Goal: Transaction & Acquisition: Purchase product/service

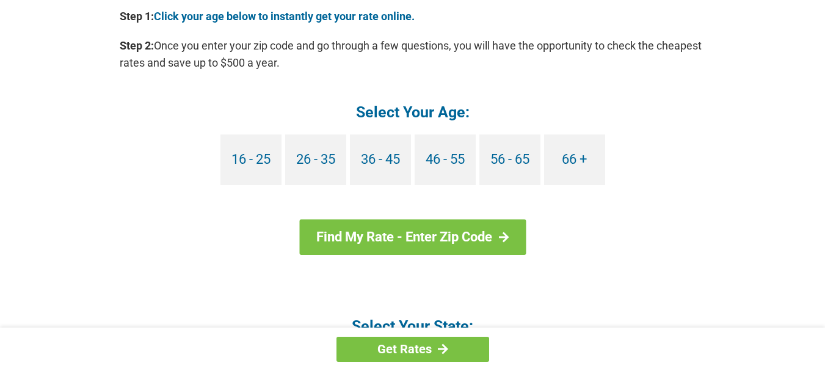
scroll to position [1160, 0]
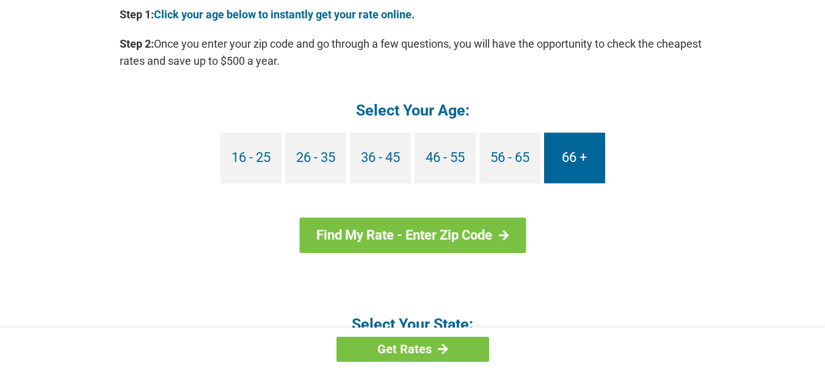
click at [575, 150] on link "66 +" at bounding box center [574, 158] width 61 height 51
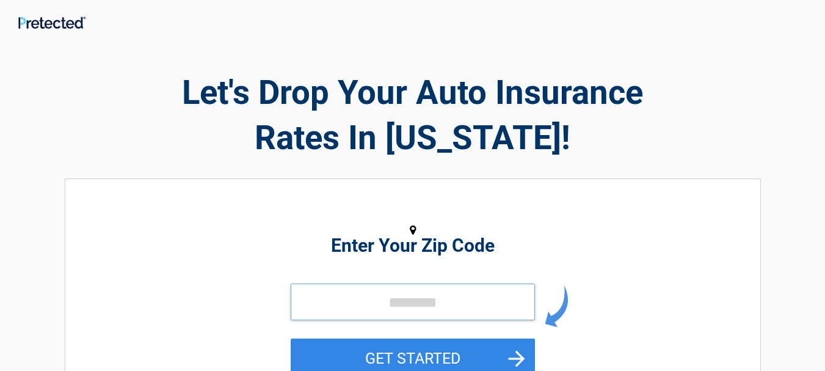
click at [335, 301] on input "tel" at bounding box center [413, 301] width 244 height 37
type input "*****"
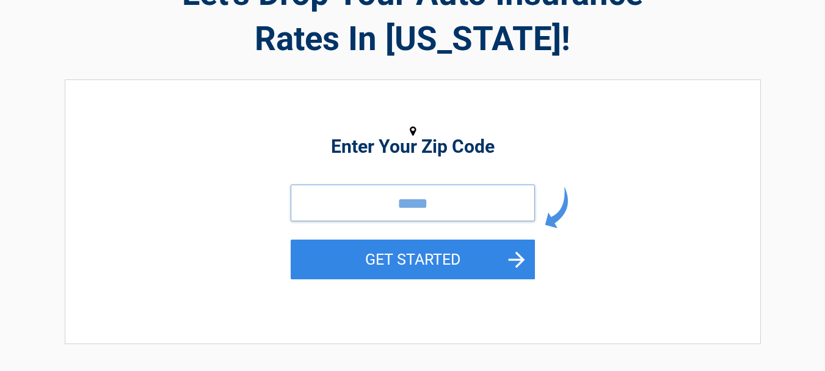
scroll to position [122, 0]
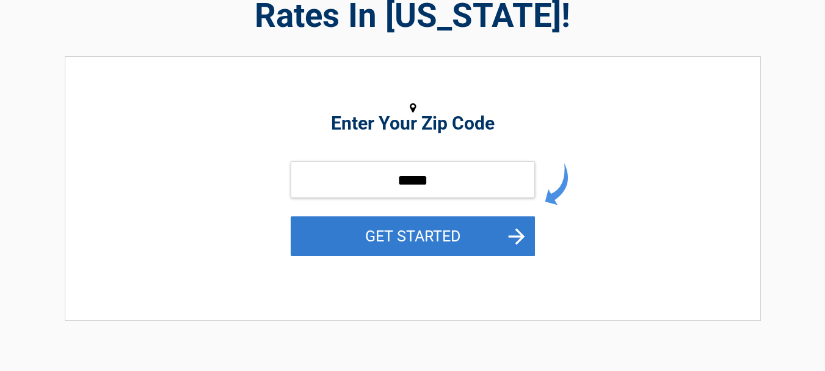
click at [428, 231] on button "GET STARTED" at bounding box center [413, 236] width 244 height 40
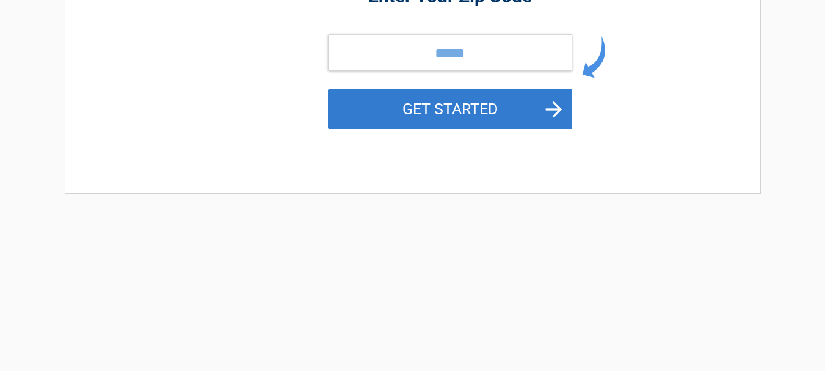
scroll to position [0, 0]
